Goal: Task Accomplishment & Management: Manage account settings

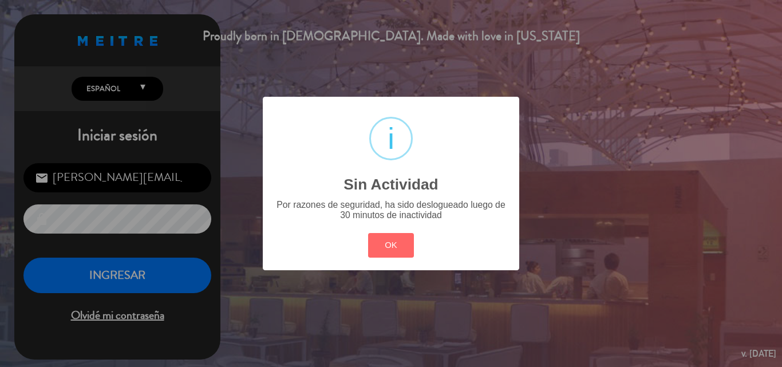
click at [321, 257] on div "? ! i Sin Actividad × Por razones de seguridad, ha sido deslogueado luego de 30…" at bounding box center [391, 183] width 256 height 173
click at [366, 259] on div "OK Cancel" at bounding box center [391, 245] width 52 height 30
click at [382, 247] on button "OK" at bounding box center [391, 245] width 46 height 25
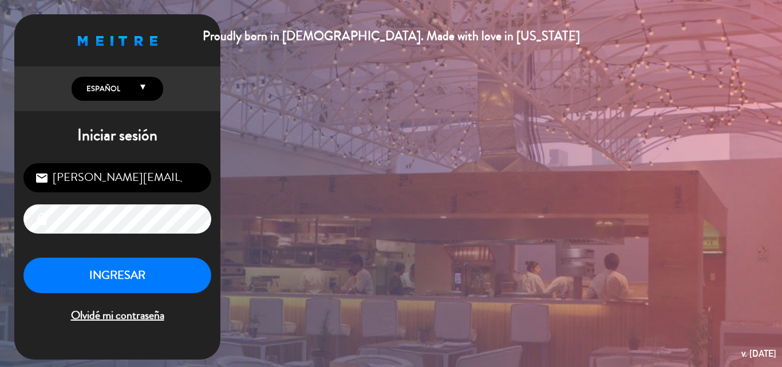
click at [128, 250] on div "[PERSON_NAME][EMAIL_ADDRESS][DOMAIN_NAME] email lock INGRESAR Olvidé mi contras…" at bounding box center [117, 244] width 206 height 180
click at [131, 267] on button "INGRESAR" at bounding box center [117, 276] width 188 height 36
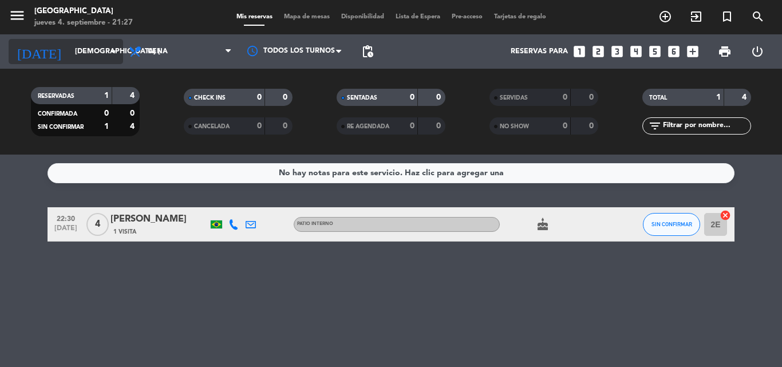
click at [112, 44] on input "[DEMOGRAPHIC_DATA] [DATE]" at bounding box center [117, 51] width 97 height 19
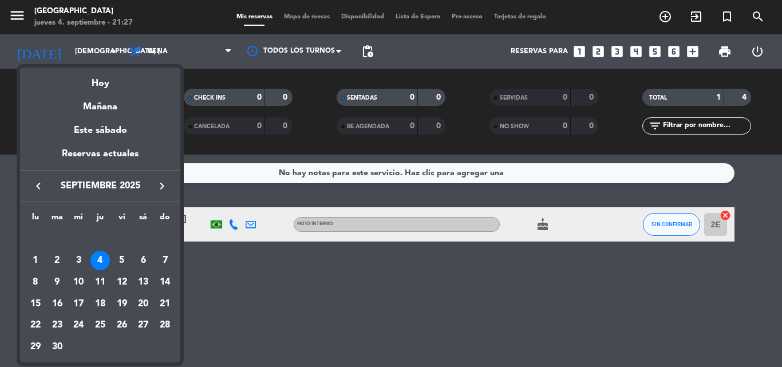
click at [38, 11] on div at bounding box center [391, 183] width 782 height 367
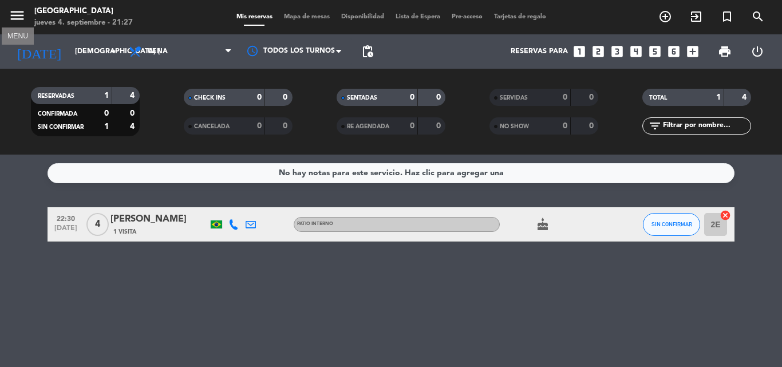
click at [23, 16] on icon "menu" at bounding box center [17, 15] width 17 height 17
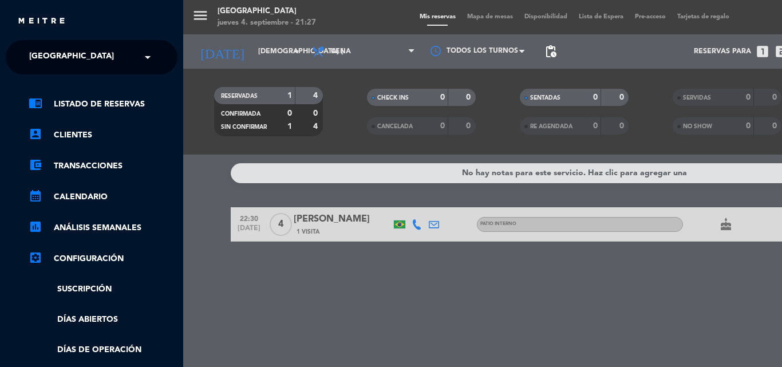
click at [153, 56] on span at bounding box center [150, 57] width 19 height 24
click at [141, 51] on span at bounding box center [150, 57] width 19 height 24
click at [141, 50] on span at bounding box center [150, 57] width 19 height 24
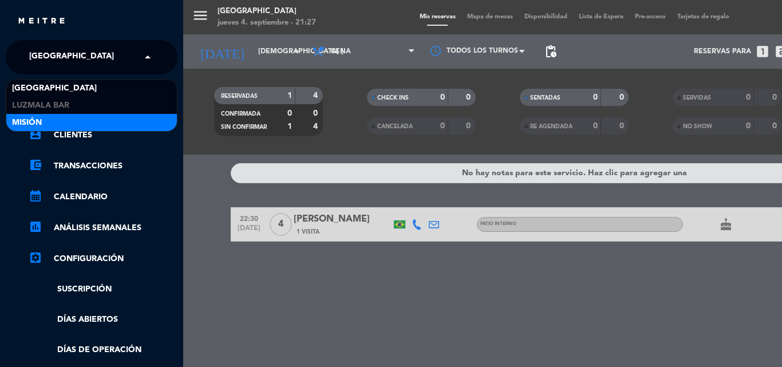
click at [71, 119] on div "Misión" at bounding box center [91, 122] width 171 height 17
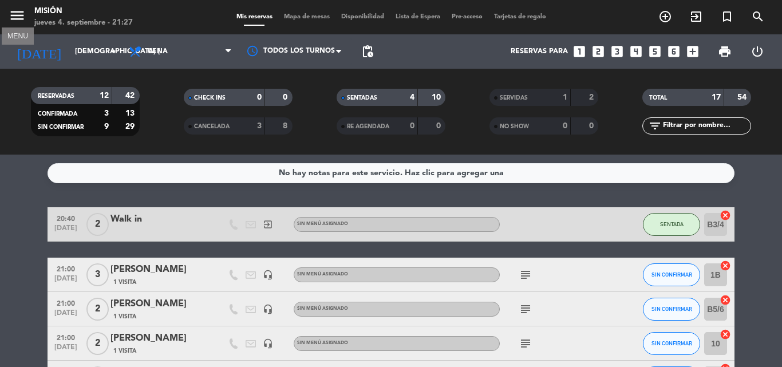
click at [21, 9] on icon "menu" at bounding box center [17, 15] width 17 height 17
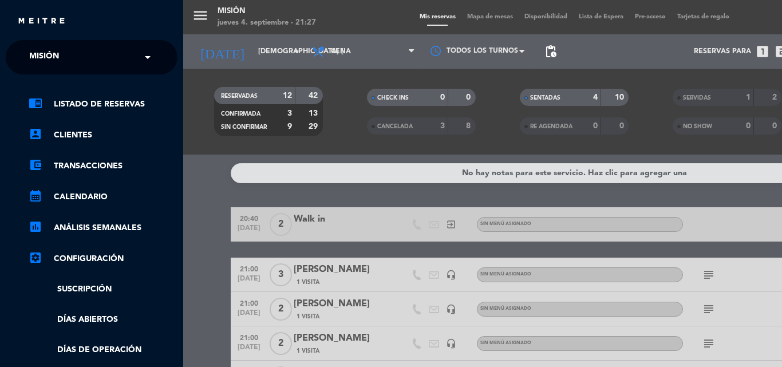
click at [142, 57] on span at bounding box center [150, 57] width 19 height 24
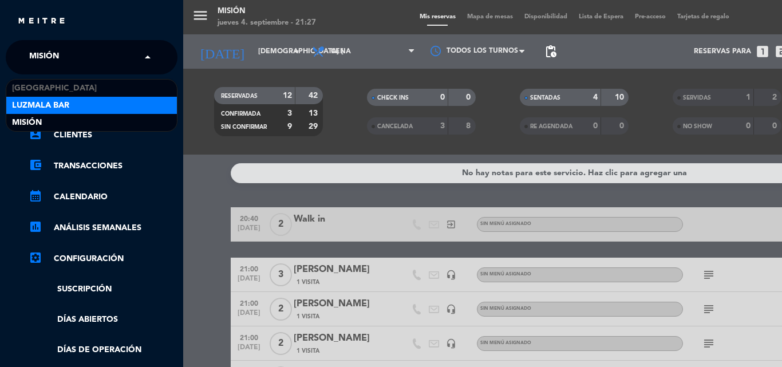
click at [72, 99] on div "Luzmala Bar" at bounding box center [91, 105] width 171 height 17
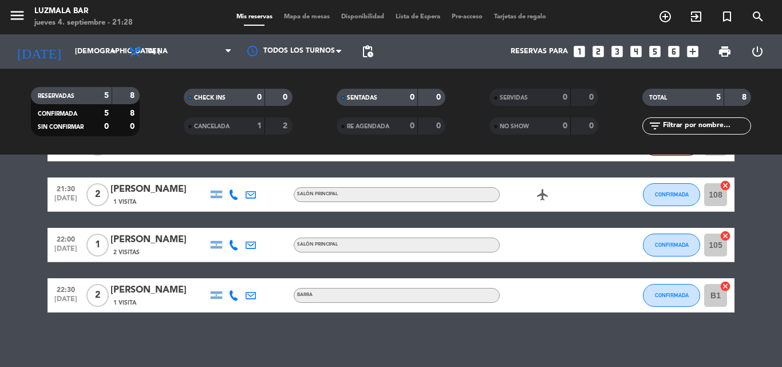
scroll to position [57, 0]
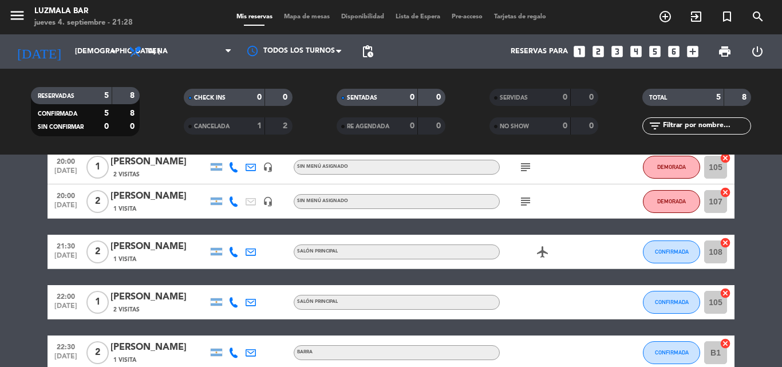
click at [536, 250] on icon "airplanemode_active" at bounding box center [543, 252] width 14 height 14
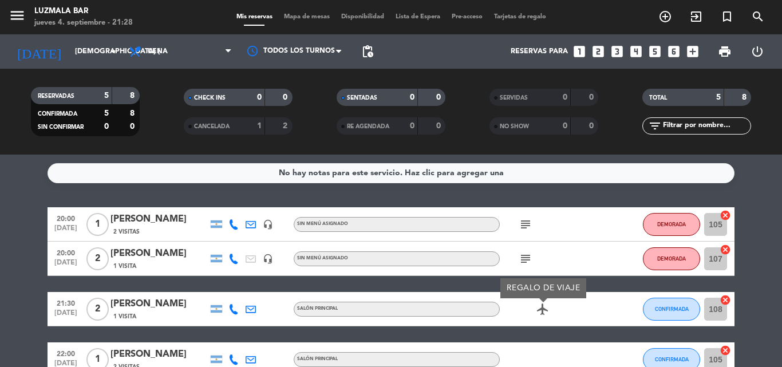
scroll to position [117, 0]
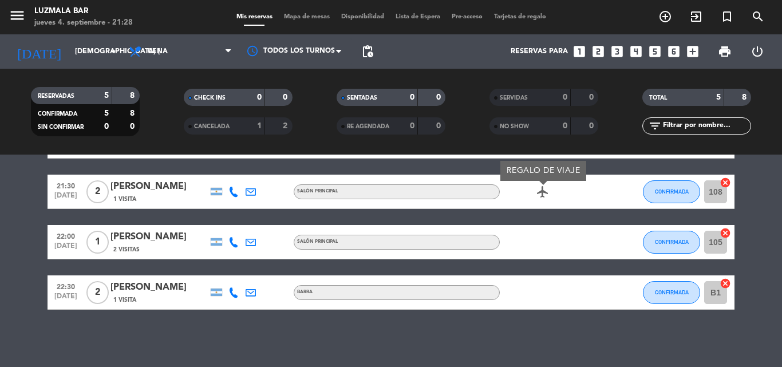
click at [493, 326] on div "No hay notas para este servicio. Haz clic para agregar una 20:00 [DATE] 1 [PERS…" at bounding box center [391, 261] width 782 height 212
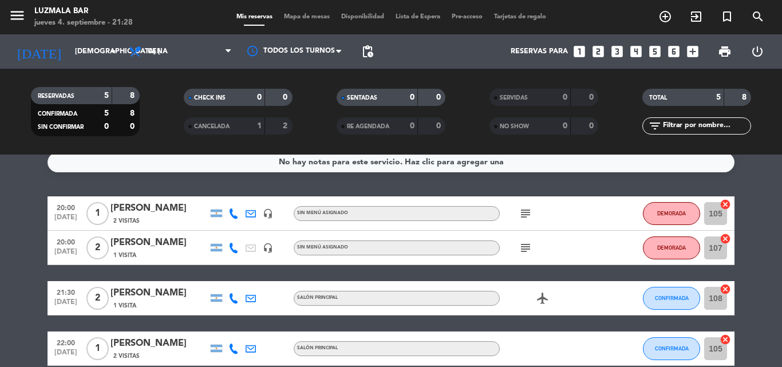
scroll to position [0, 0]
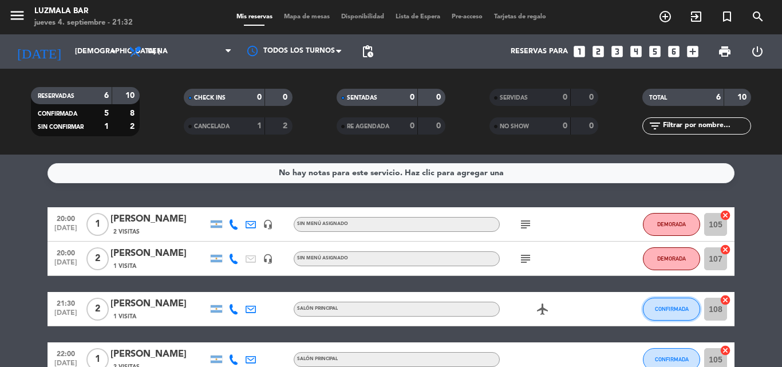
click at [662, 306] on span "CONFIRMADA" at bounding box center [672, 309] width 34 height 6
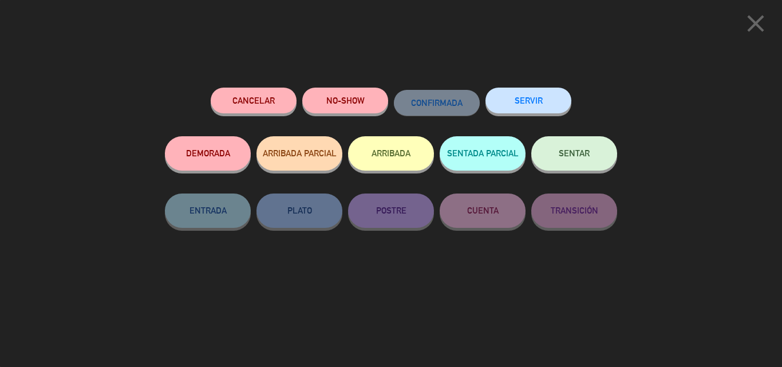
click at [555, 155] on button "SENTAR" at bounding box center [574, 153] width 86 height 34
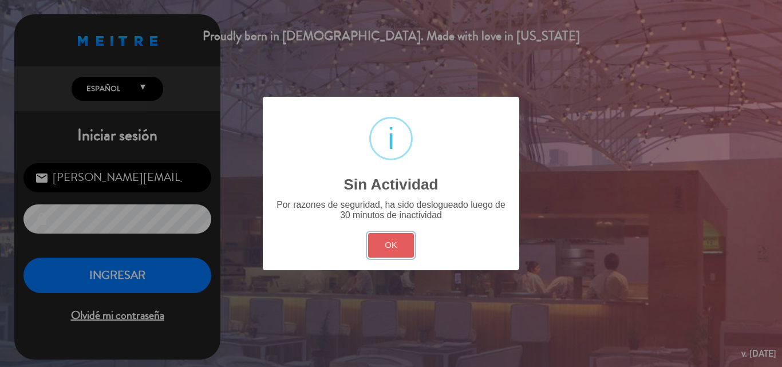
click at [404, 243] on button "OK" at bounding box center [391, 245] width 46 height 25
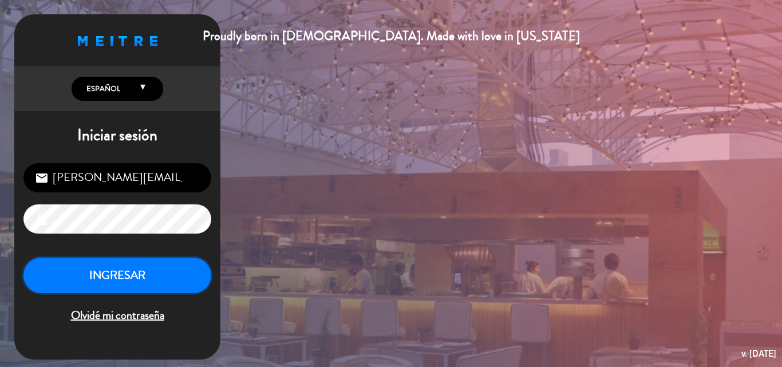
click at [160, 282] on button "INGRESAR" at bounding box center [117, 276] width 188 height 36
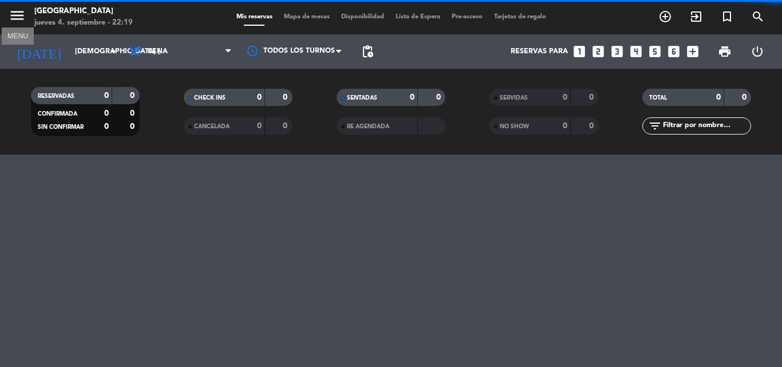
click at [23, 13] on icon "menu" at bounding box center [17, 15] width 17 height 17
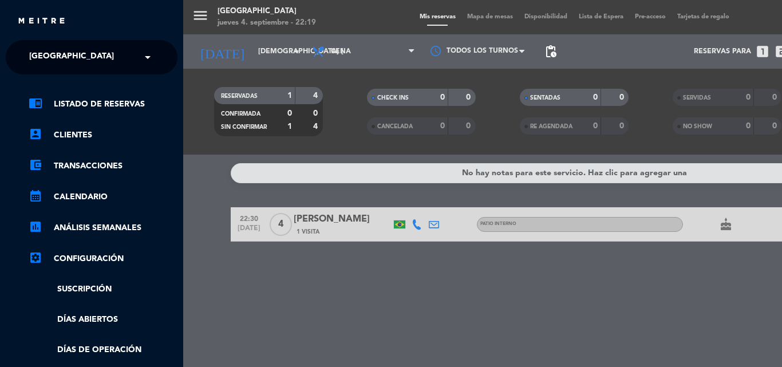
click at [96, 54] on div "× [GEOGRAPHIC_DATA]" at bounding box center [78, 57] width 106 height 24
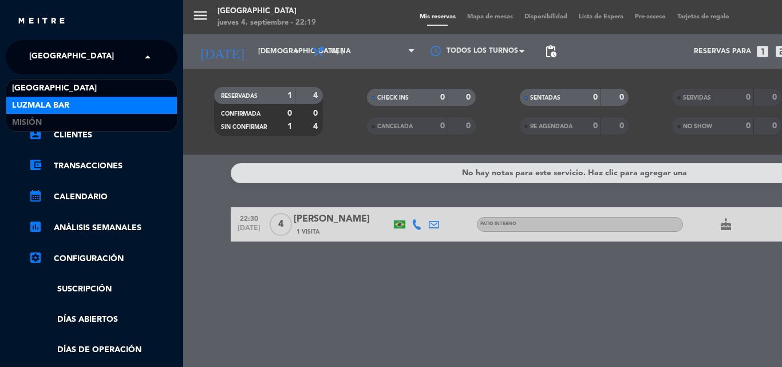
click at [49, 103] on span "Luzmala Bar" at bounding box center [40, 105] width 57 height 13
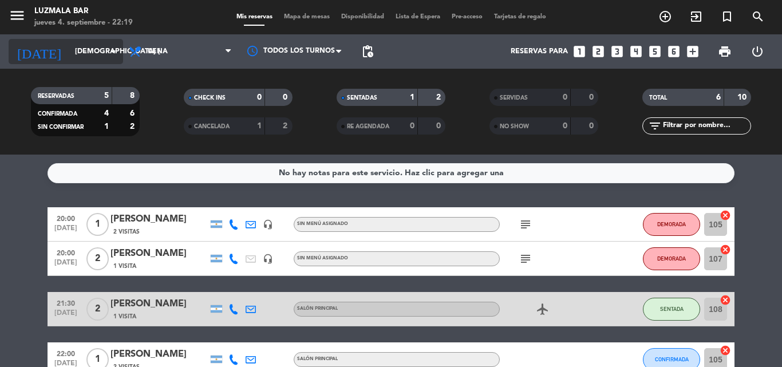
click at [113, 48] on icon "arrow_drop_down" at bounding box center [113, 52] width 14 height 14
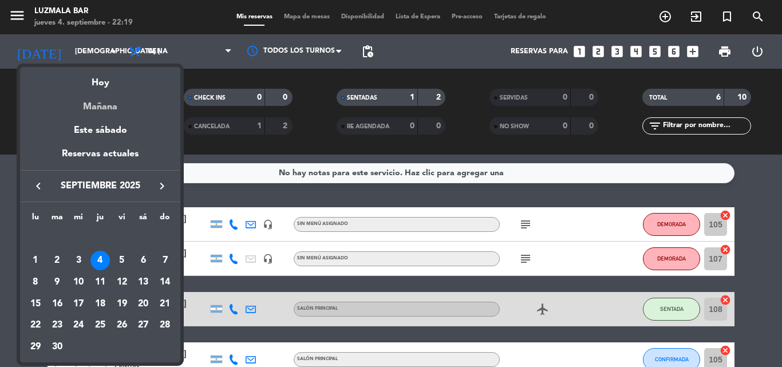
click at [109, 103] on div "Mañana" at bounding box center [100, 102] width 160 height 23
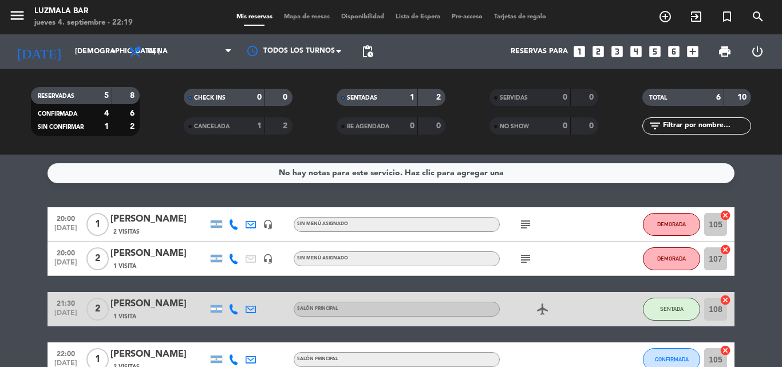
type input "vie. [DATE]"
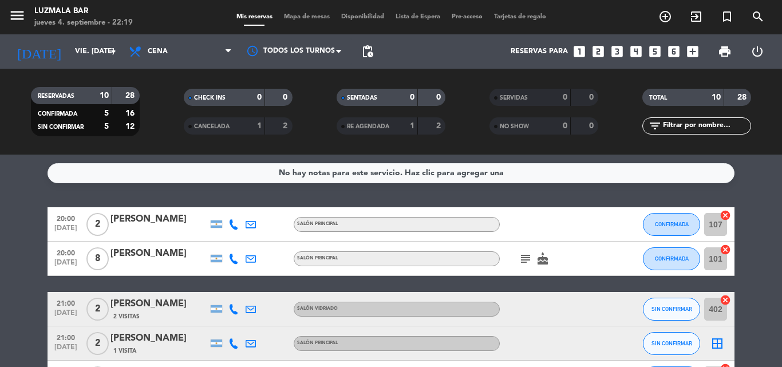
click at [525, 257] on icon "subject" at bounding box center [526, 259] width 14 height 14
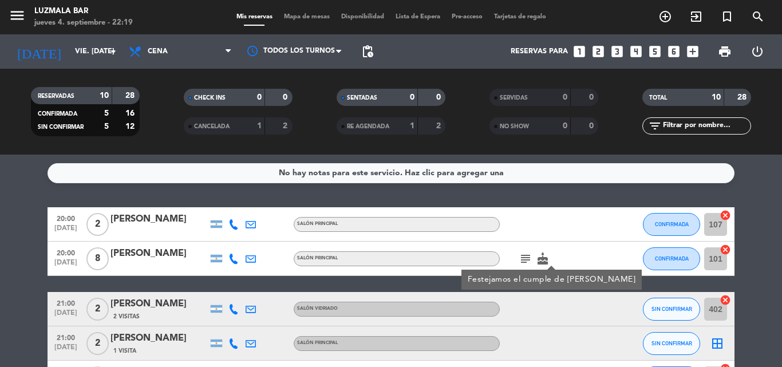
click at [606, 252] on div at bounding box center [618, 259] width 31 height 34
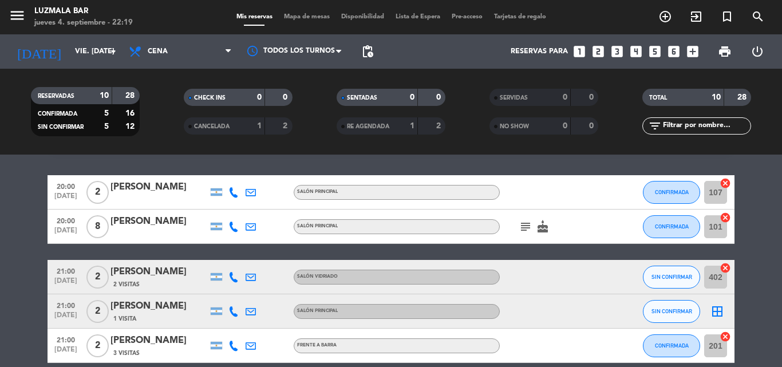
scroll to position [57, 0]
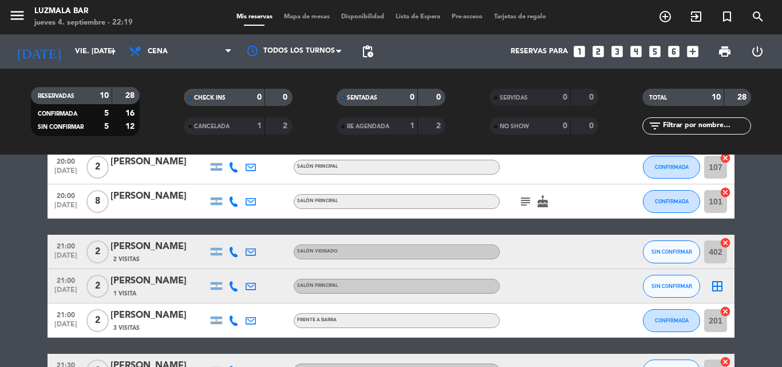
click at [539, 199] on icon "cake" at bounding box center [543, 202] width 14 height 14
click at [597, 203] on div "subject cake CUMPLEAÑOS" at bounding box center [551, 201] width 103 height 34
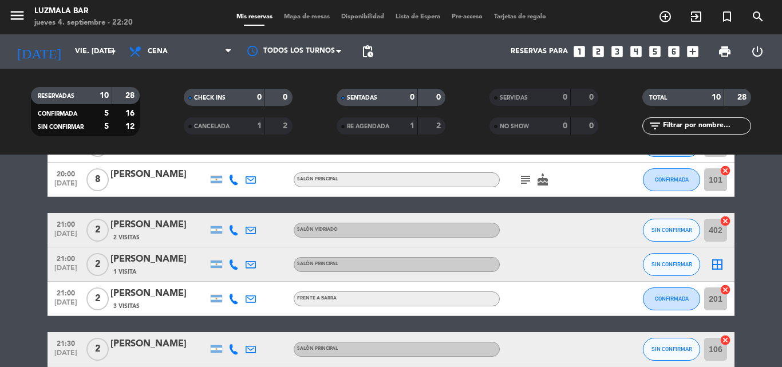
scroll to position [0, 0]
